Goal: Task Accomplishment & Management: Use online tool/utility

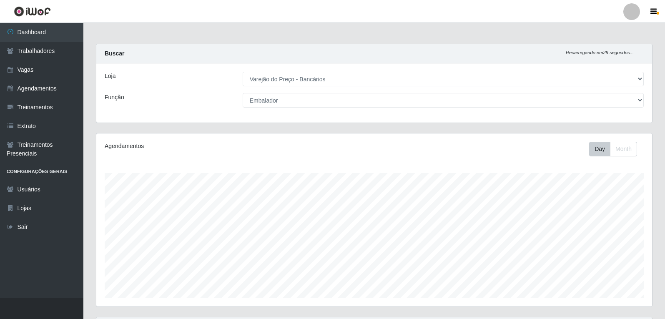
select select "157"
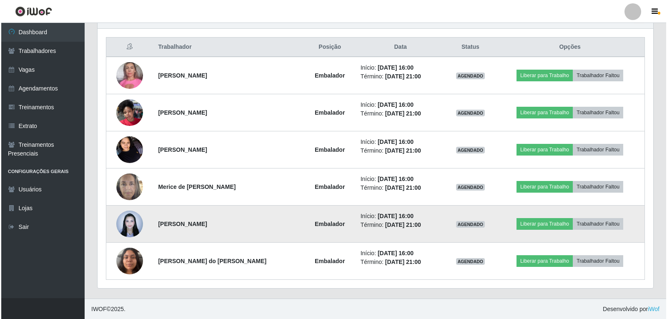
scroll to position [173, 556]
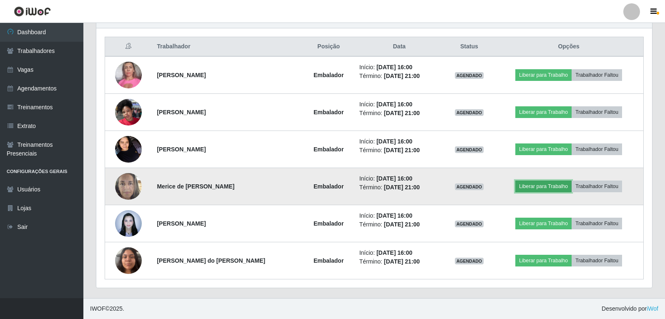
click at [552, 191] on button "Liberar para Trabalho" at bounding box center [544, 187] width 56 height 12
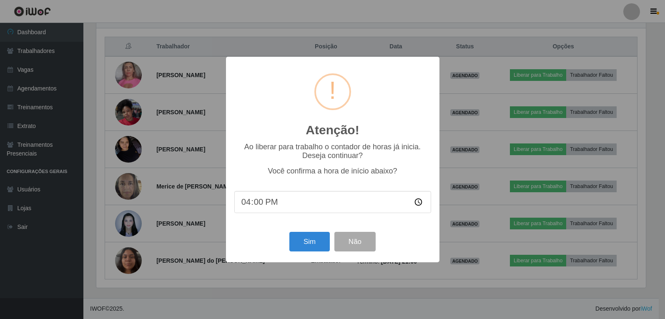
scroll to position [173, 552]
click at [310, 245] on button "Sim" at bounding box center [310, 242] width 40 height 20
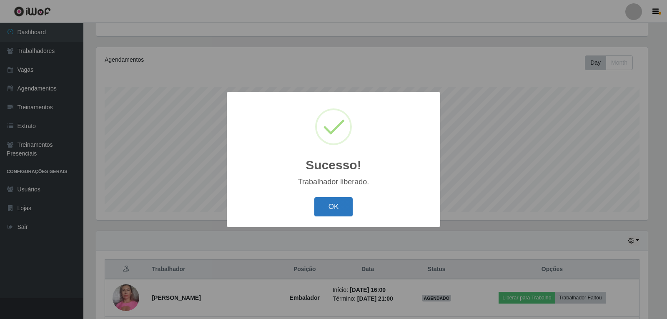
click at [341, 205] on button "OK" at bounding box center [333, 207] width 39 height 20
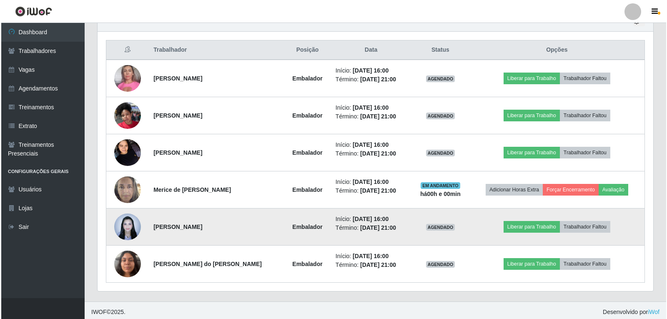
scroll to position [309, 0]
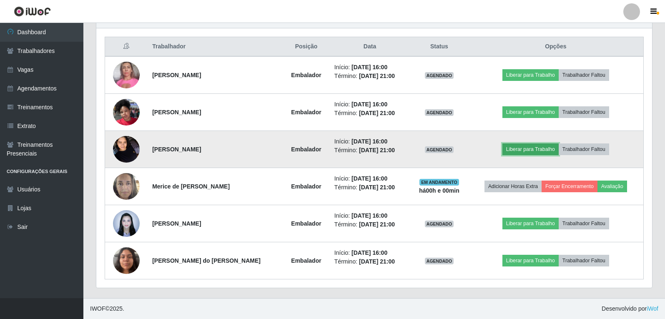
click at [516, 154] on button "Liberar para Trabalho" at bounding box center [531, 149] width 56 height 12
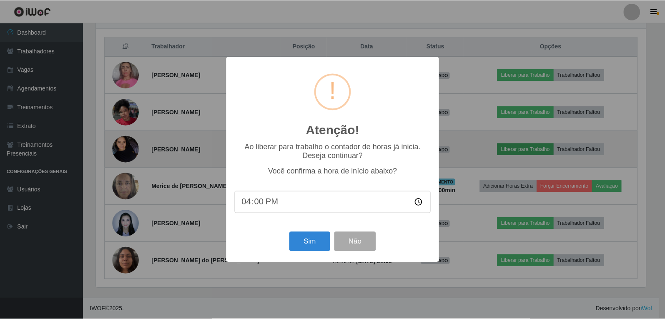
scroll to position [173, 552]
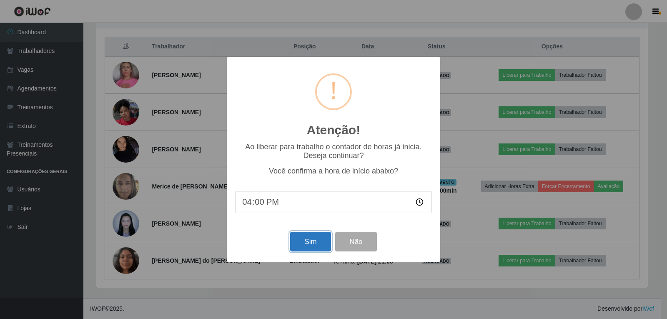
click at [311, 238] on button "Sim" at bounding box center [310, 242] width 40 height 20
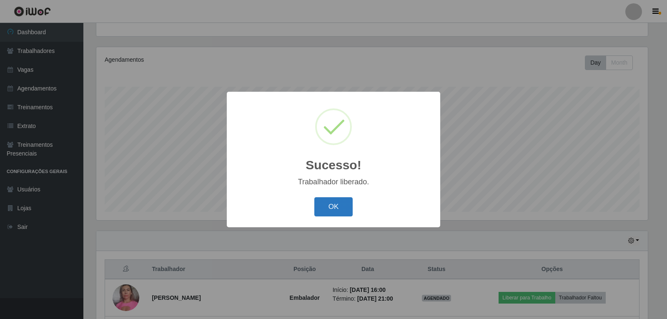
click at [337, 209] on button "OK" at bounding box center [333, 207] width 39 height 20
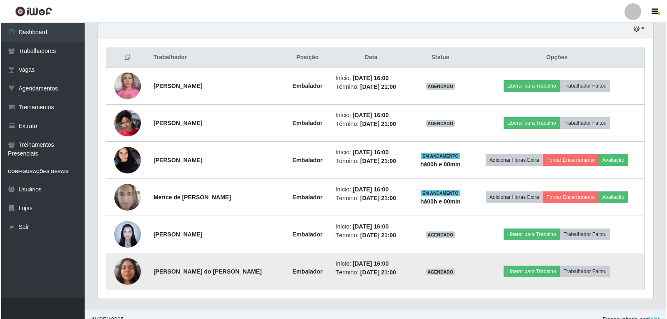
scroll to position [309, 0]
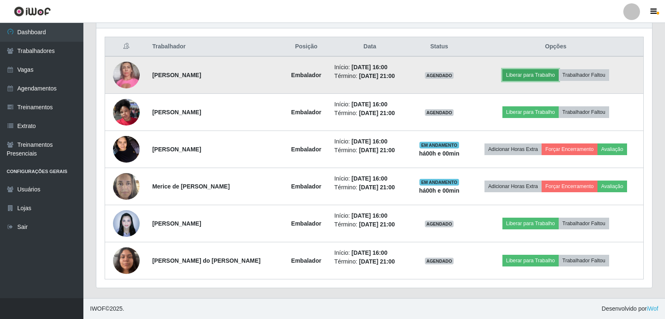
click at [523, 75] on button "Liberar para Trabalho" at bounding box center [531, 75] width 56 height 12
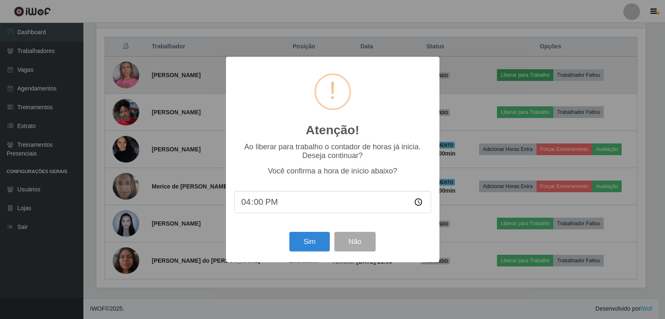
scroll to position [173, 552]
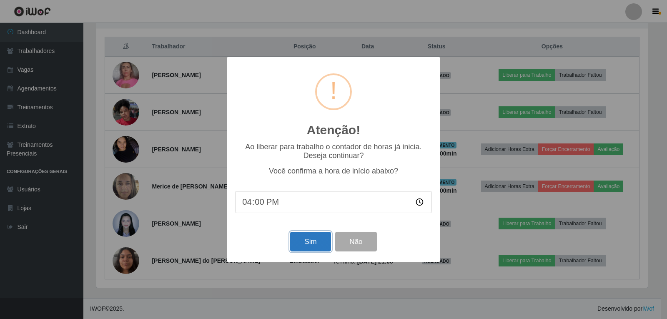
click at [302, 249] on button "Sim" at bounding box center [310, 242] width 40 height 20
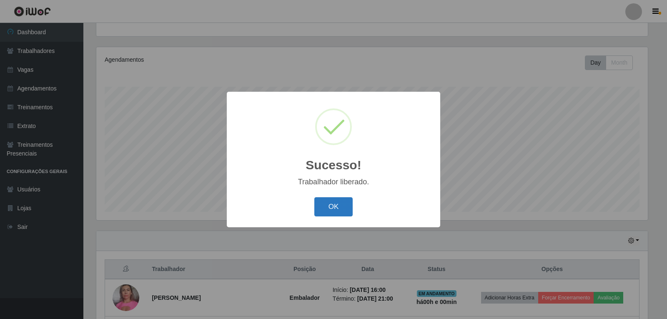
click at [339, 203] on button "OK" at bounding box center [333, 207] width 39 height 20
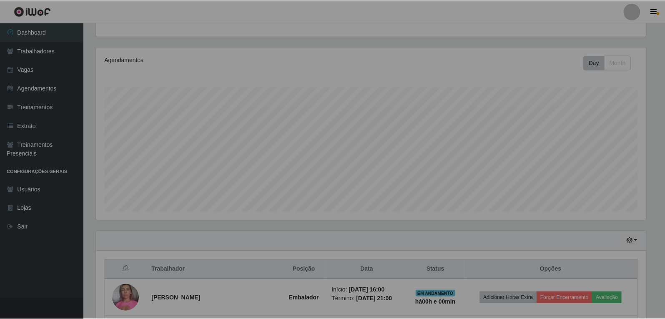
scroll to position [0, 0]
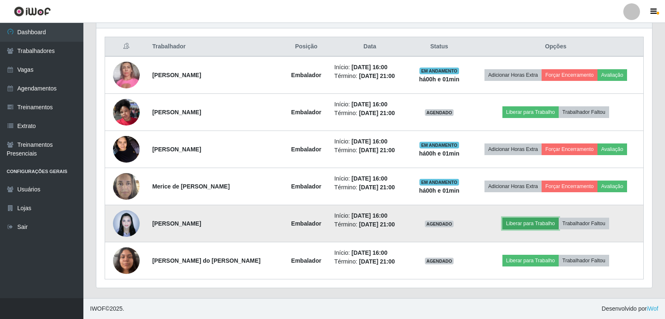
click at [505, 226] on button "Liberar para Trabalho" at bounding box center [531, 224] width 56 height 12
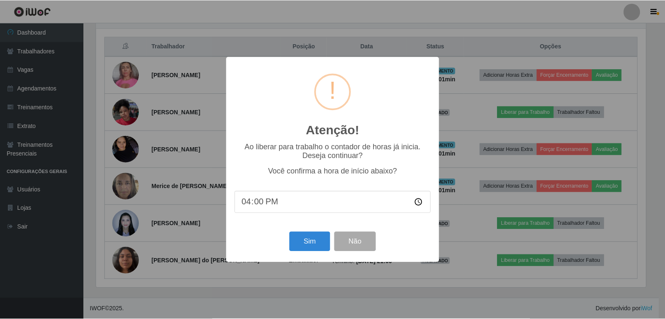
scroll to position [173, 552]
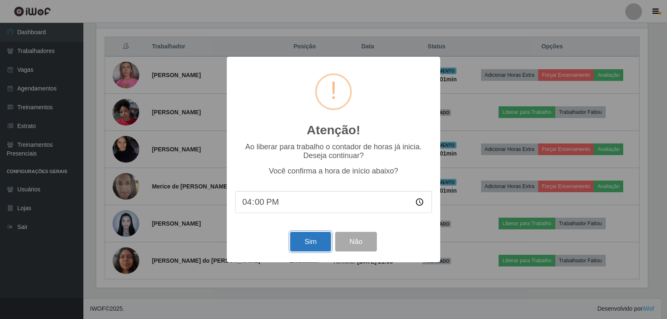
click at [301, 236] on button "Sim" at bounding box center [310, 242] width 40 height 20
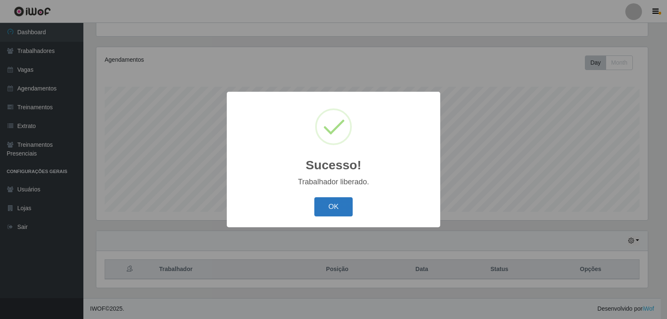
click at [351, 207] on button "OK" at bounding box center [333, 207] width 39 height 20
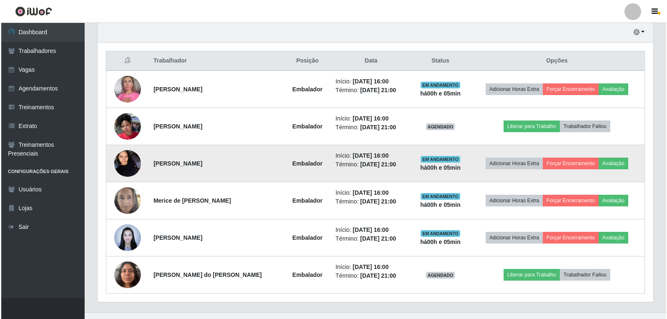
scroll to position [309, 0]
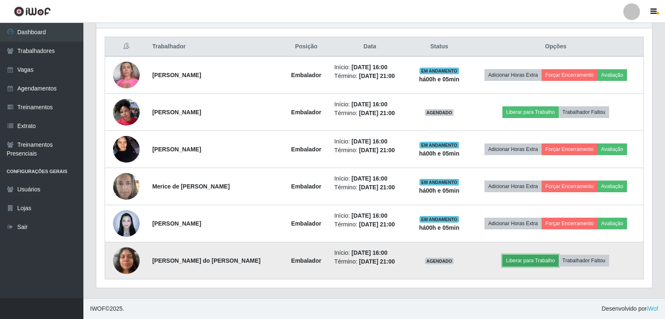
click at [532, 260] on button "Liberar para Trabalho" at bounding box center [531, 261] width 56 height 12
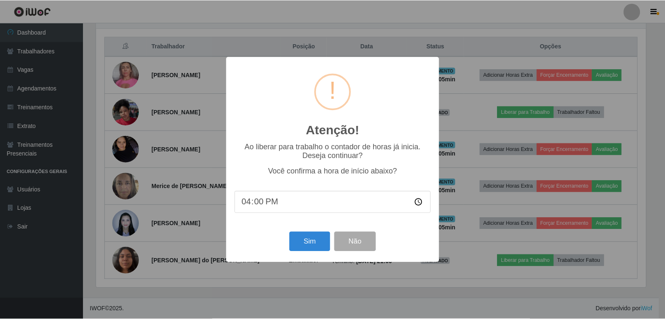
scroll to position [173, 552]
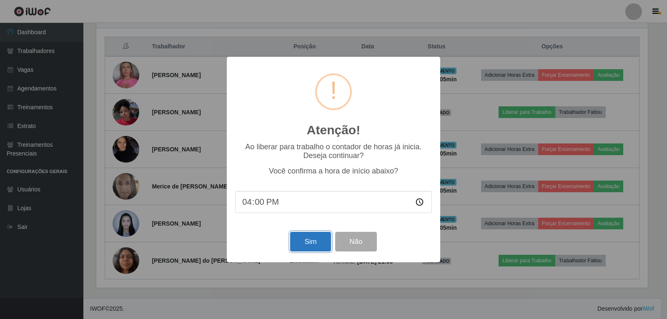
click at [317, 246] on button "Sim" at bounding box center [310, 242] width 40 height 20
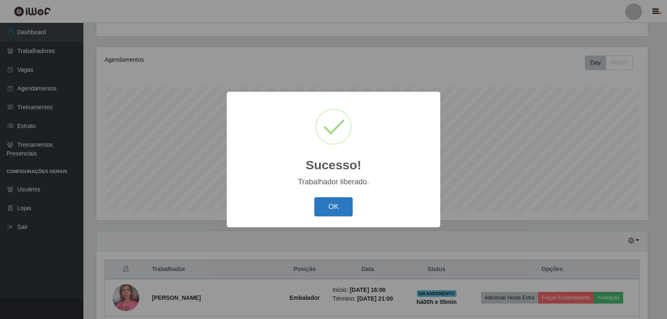
click at [332, 206] on button "OK" at bounding box center [333, 207] width 39 height 20
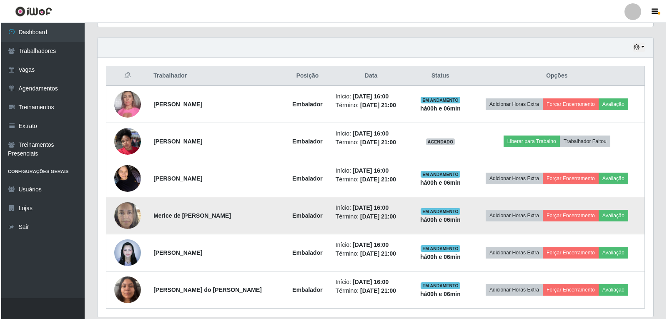
scroll to position [295, 0]
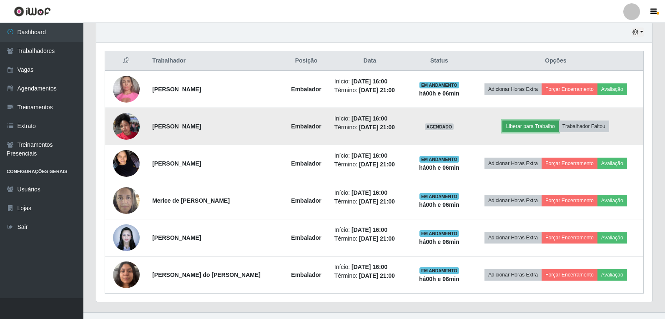
click at [539, 128] on button "Liberar para Trabalho" at bounding box center [531, 127] width 56 height 12
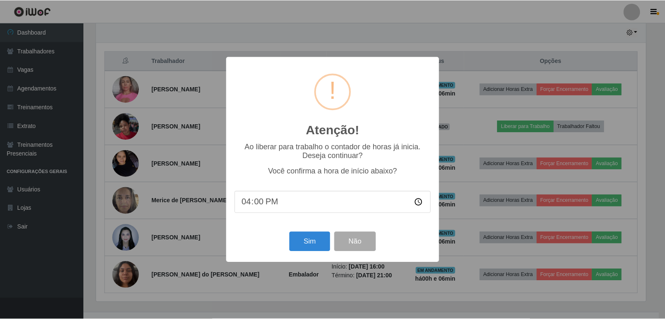
scroll to position [173, 552]
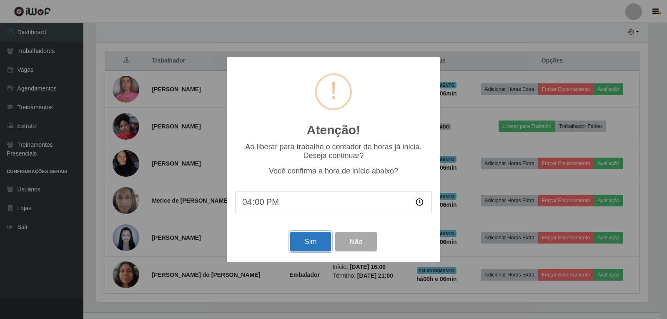
click at [319, 239] on button "Sim" at bounding box center [310, 242] width 40 height 20
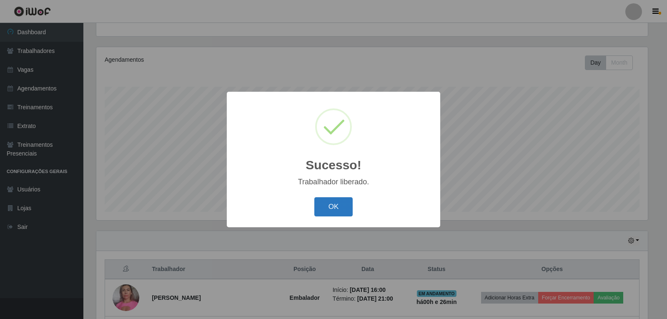
click at [336, 215] on button "OK" at bounding box center [333, 207] width 39 height 20
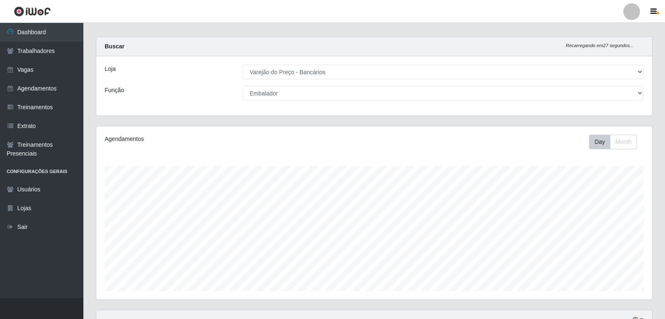
scroll to position [0, 0]
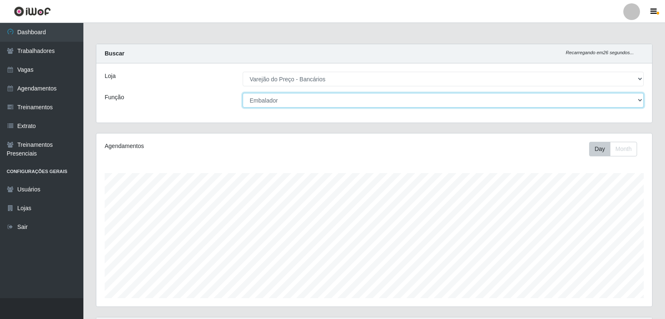
click at [320, 99] on select "[Selecione...] Auxiliar de Estacionamento Auxiliar de Estacionamento + Auxiliar…" at bounding box center [443, 100] width 401 height 15
select select "[Selecione...]"
click at [243, 93] on select "[Selecione...] Auxiliar de Estacionamento Auxiliar de Estacionamento + Auxiliar…" at bounding box center [443, 100] width 401 height 15
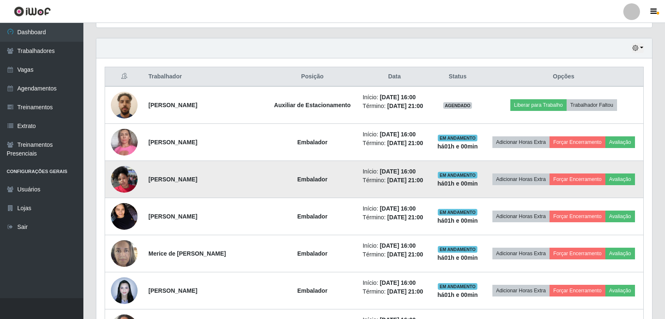
scroll to position [292, 0]
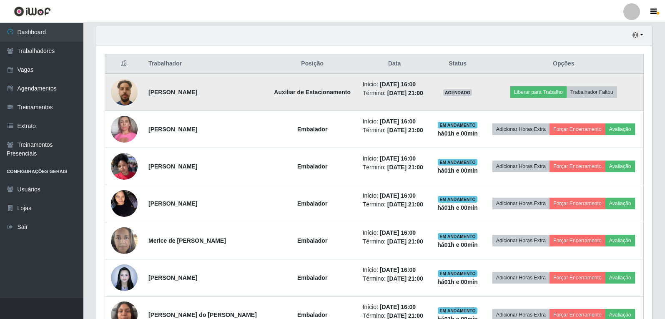
click at [131, 91] on img at bounding box center [124, 91] width 27 height 35
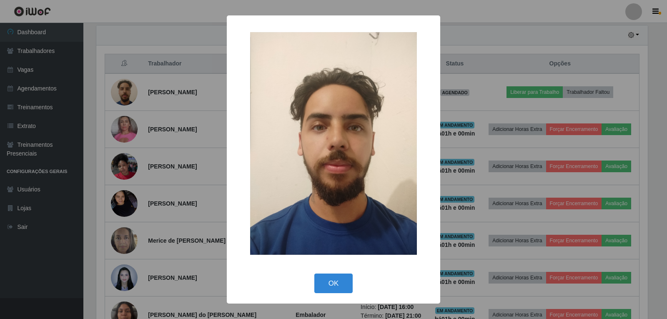
click at [132, 91] on div "× OK Cancel" at bounding box center [333, 159] width 667 height 319
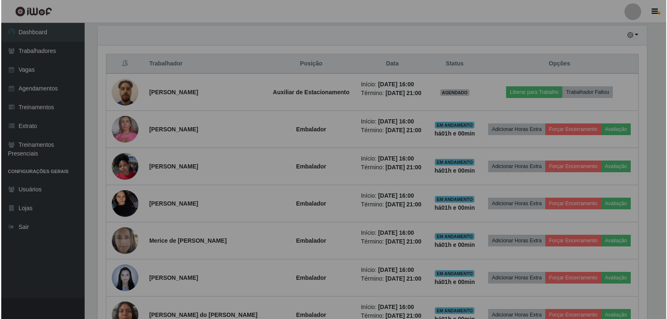
scroll to position [173, 556]
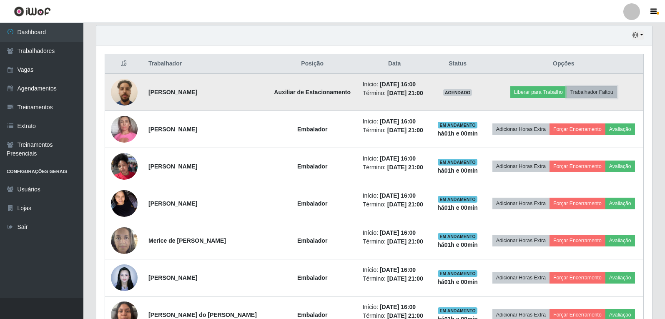
click at [605, 93] on button "Trabalhador Faltou" at bounding box center [592, 92] width 50 height 12
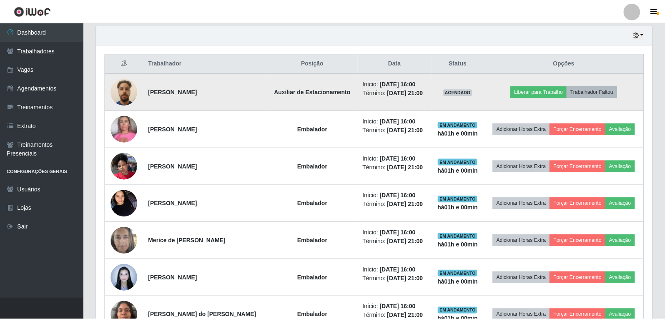
scroll to position [173, 552]
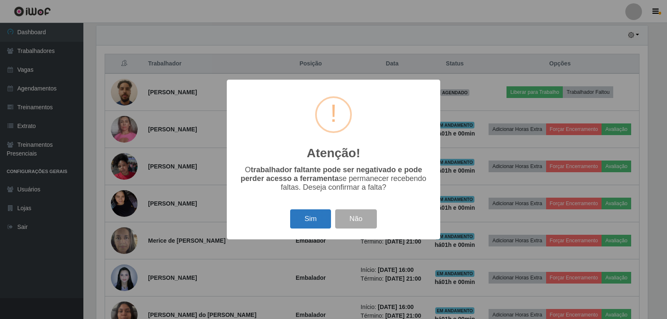
click at [318, 226] on button "Sim" at bounding box center [310, 219] width 40 height 20
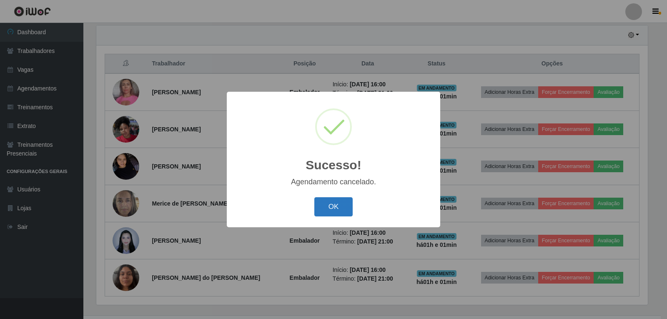
click at [327, 214] on button "OK" at bounding box center [333, 207] width 39 height 20
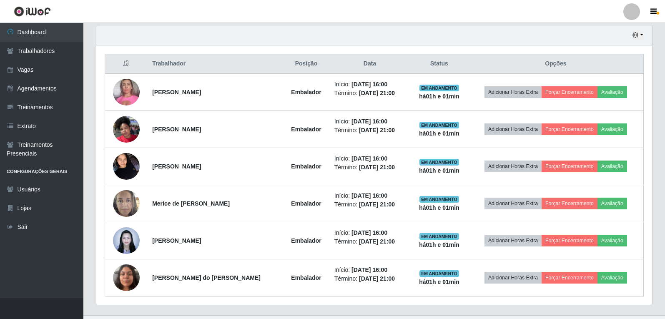
scroll to position [173, 556]
